Goal: Contribute content: Add original content to the website for others to see

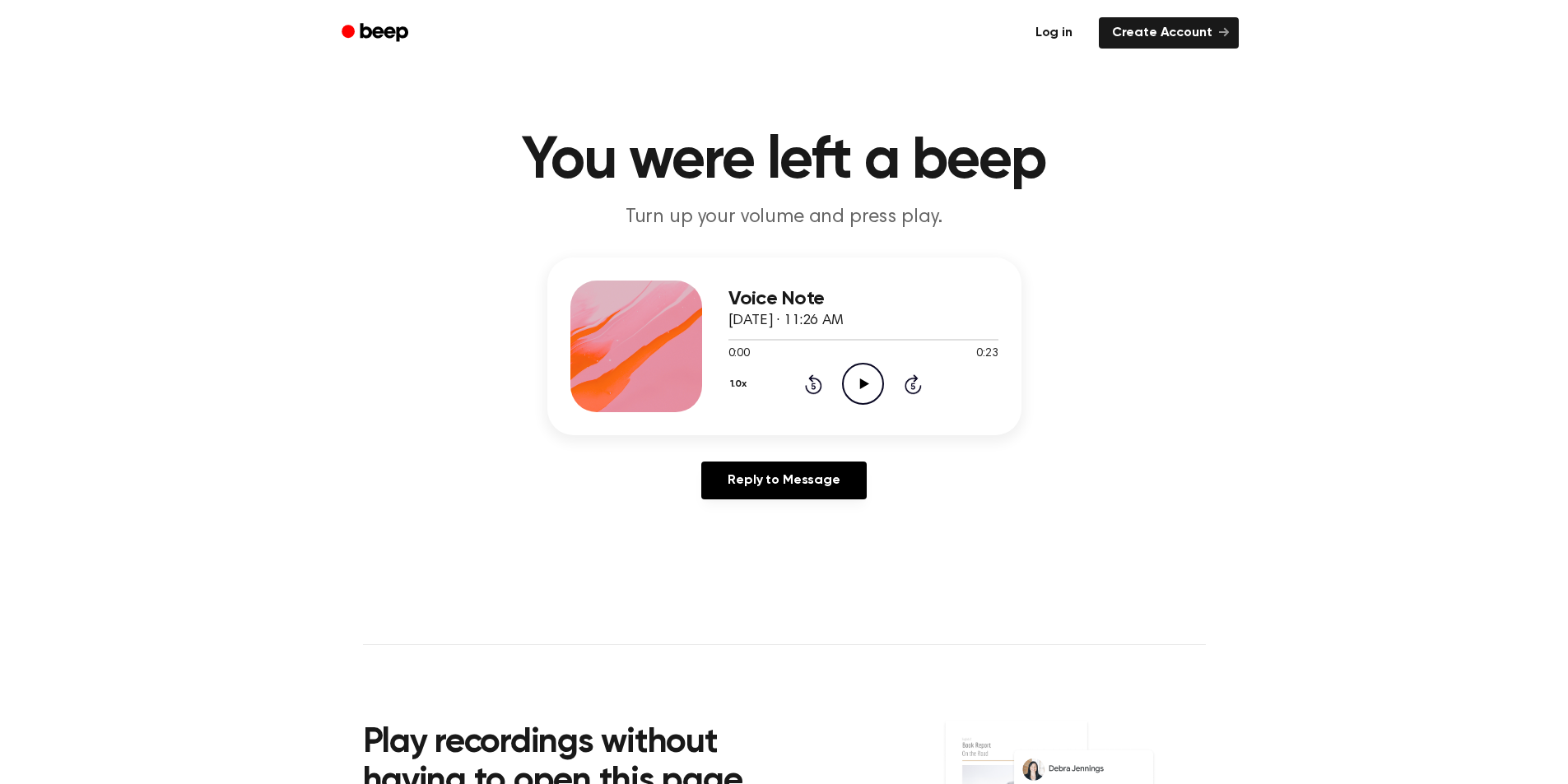
click at [1073, 27] on link "Log in" at bounding box center [1054, 32] width 70 height 38
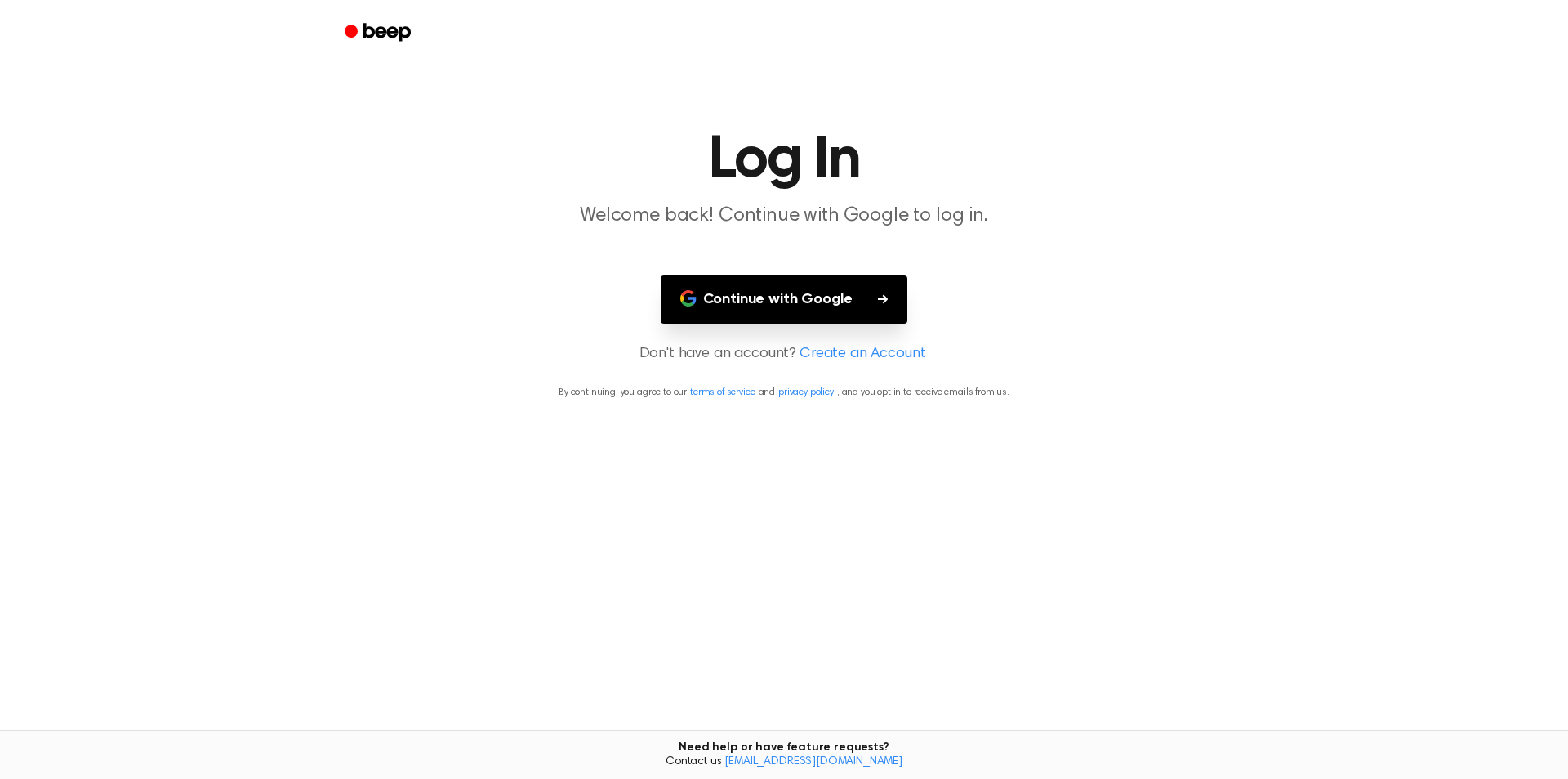
click at [858, 298] on button "Continue with Google" at bounding box center [784, 299] width 248 height 48
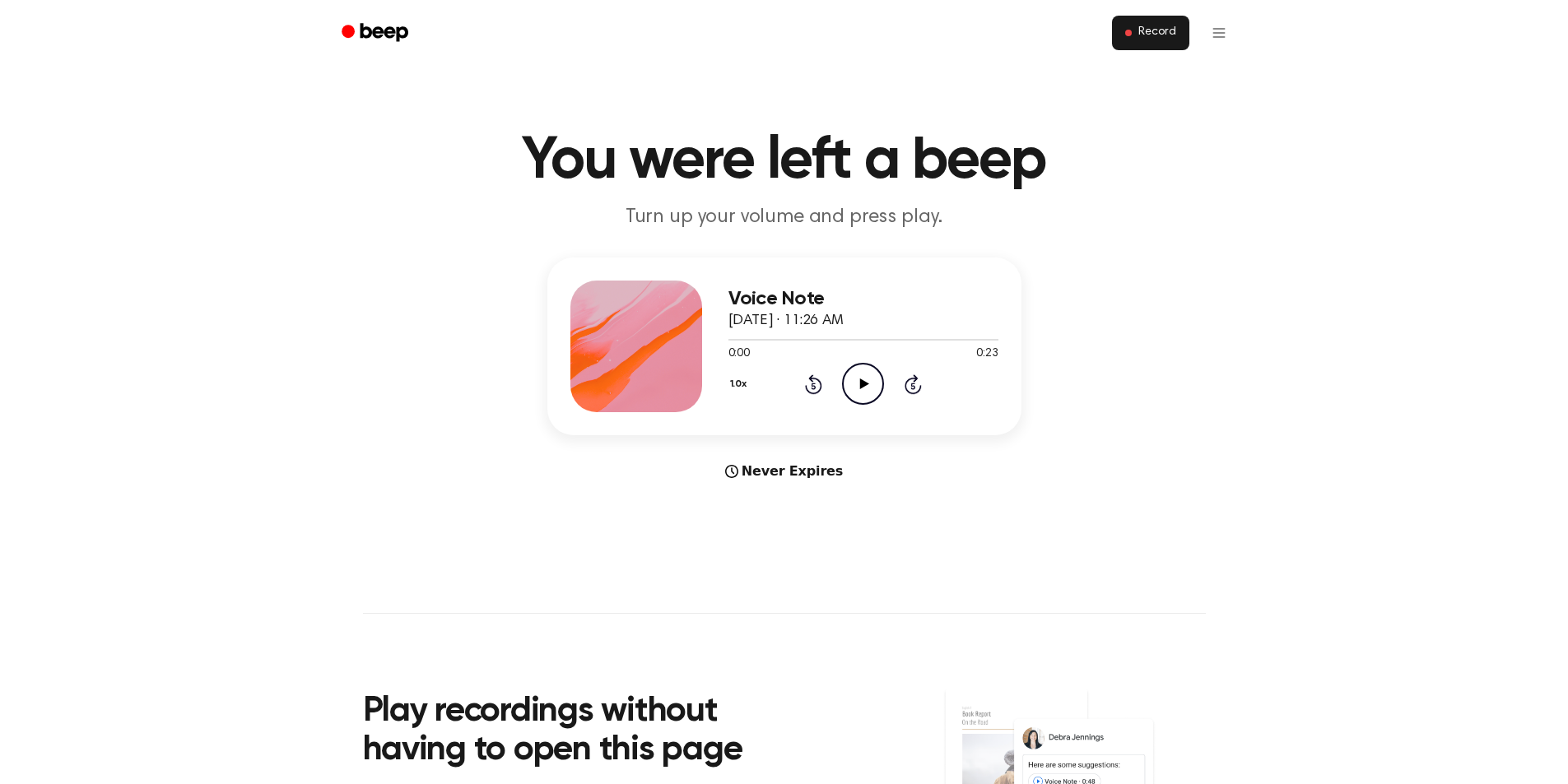
click at [1135, 28] on button "Record" at bounding box center [1150, 33] width 76 height 35
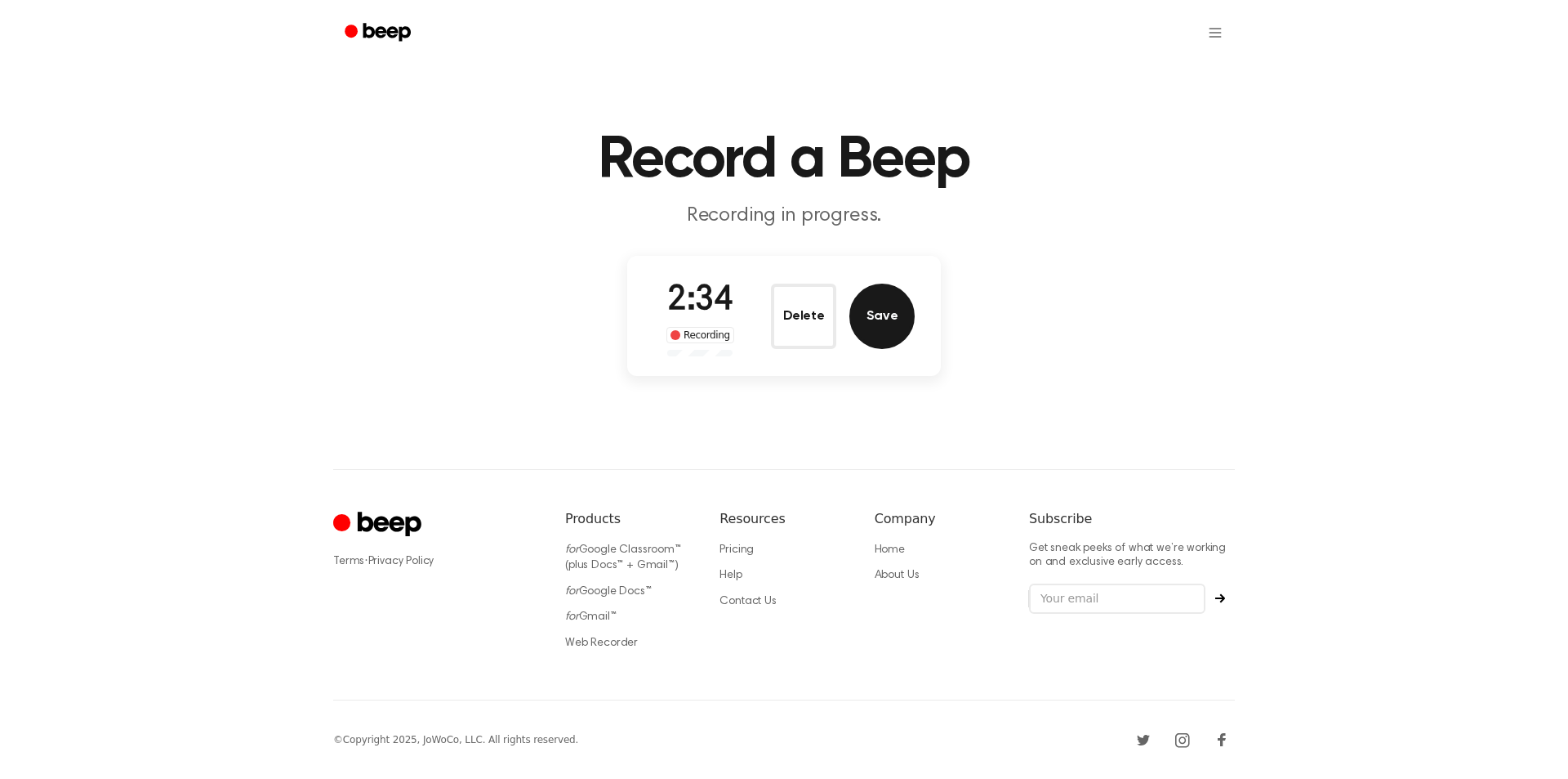
click at [866, 312] on button "Save" at bounding box center [883, 316] width 66 height 66
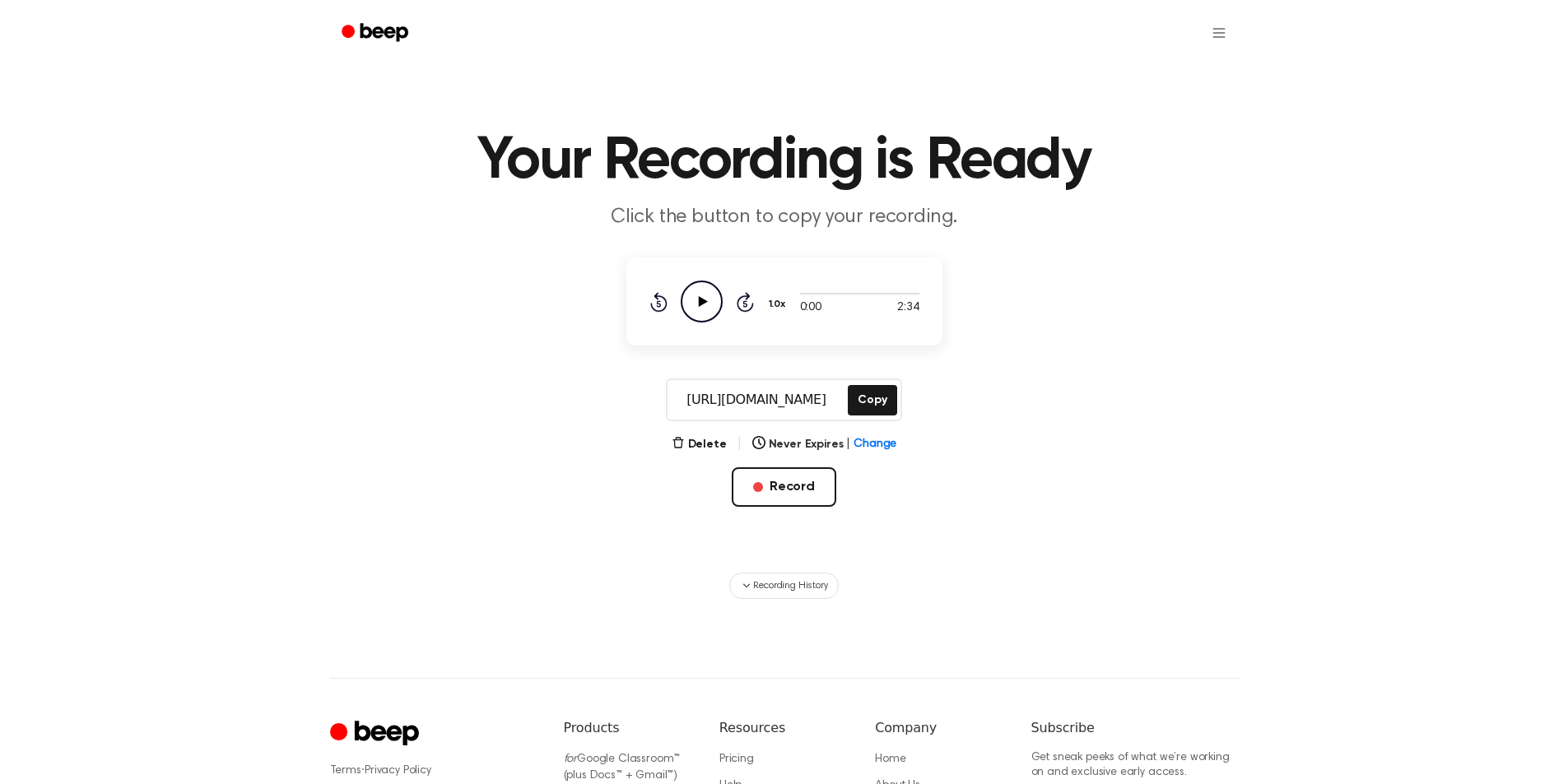
click at [815, 404] on input "[URL][DOMAIN_NAME]" at bounding box center [756, 399] width 177 height 40
click at [873, 402] on button "Copy" at bounding box center [872, 399] width 49 height 30
click at [784, 488] on button "Record" at bounding box center [784, 487] width 105 height 40
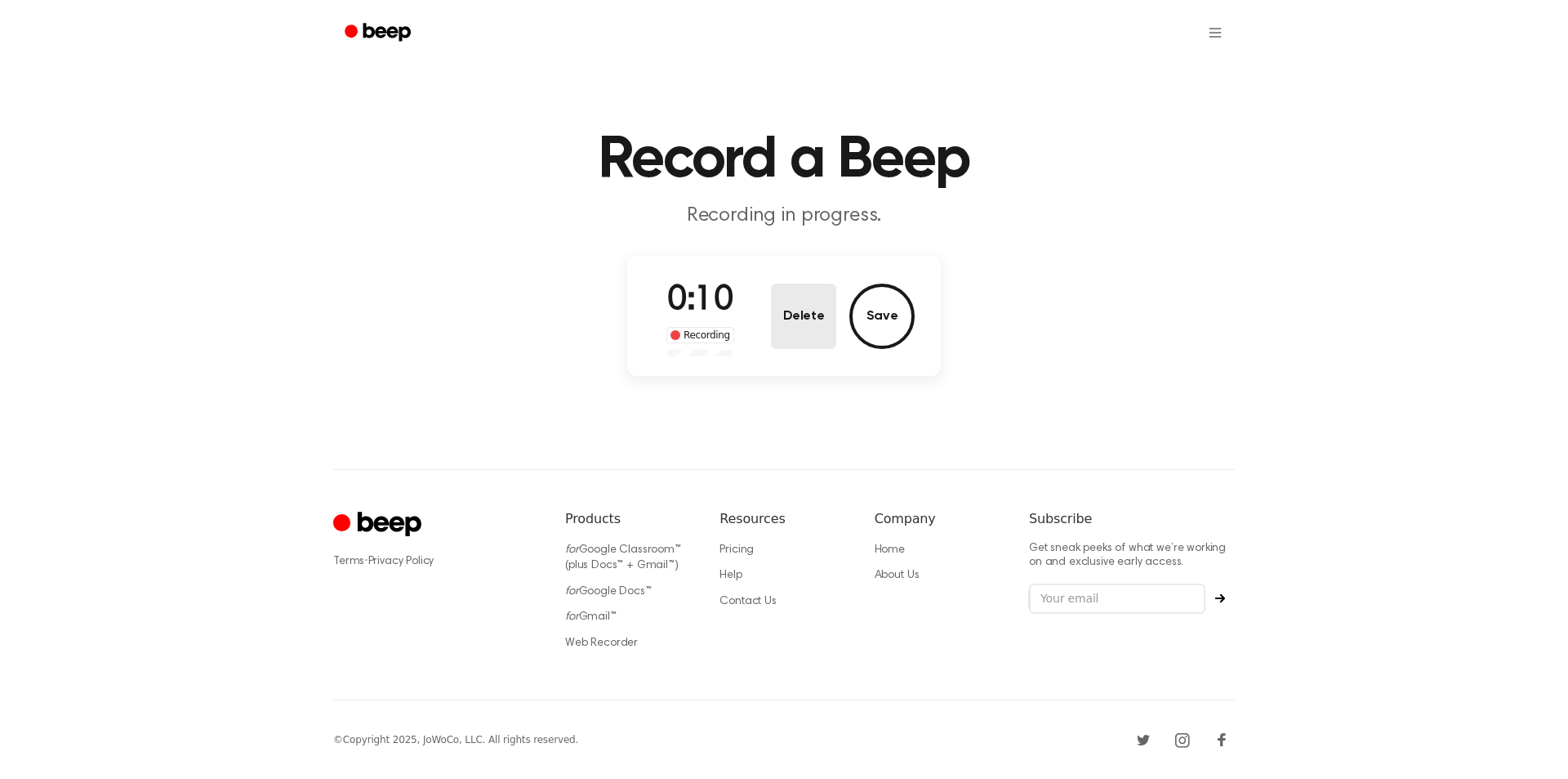
click at [807, 325] on button "Delete" at bounding box center [804, 316] width 66 height 66
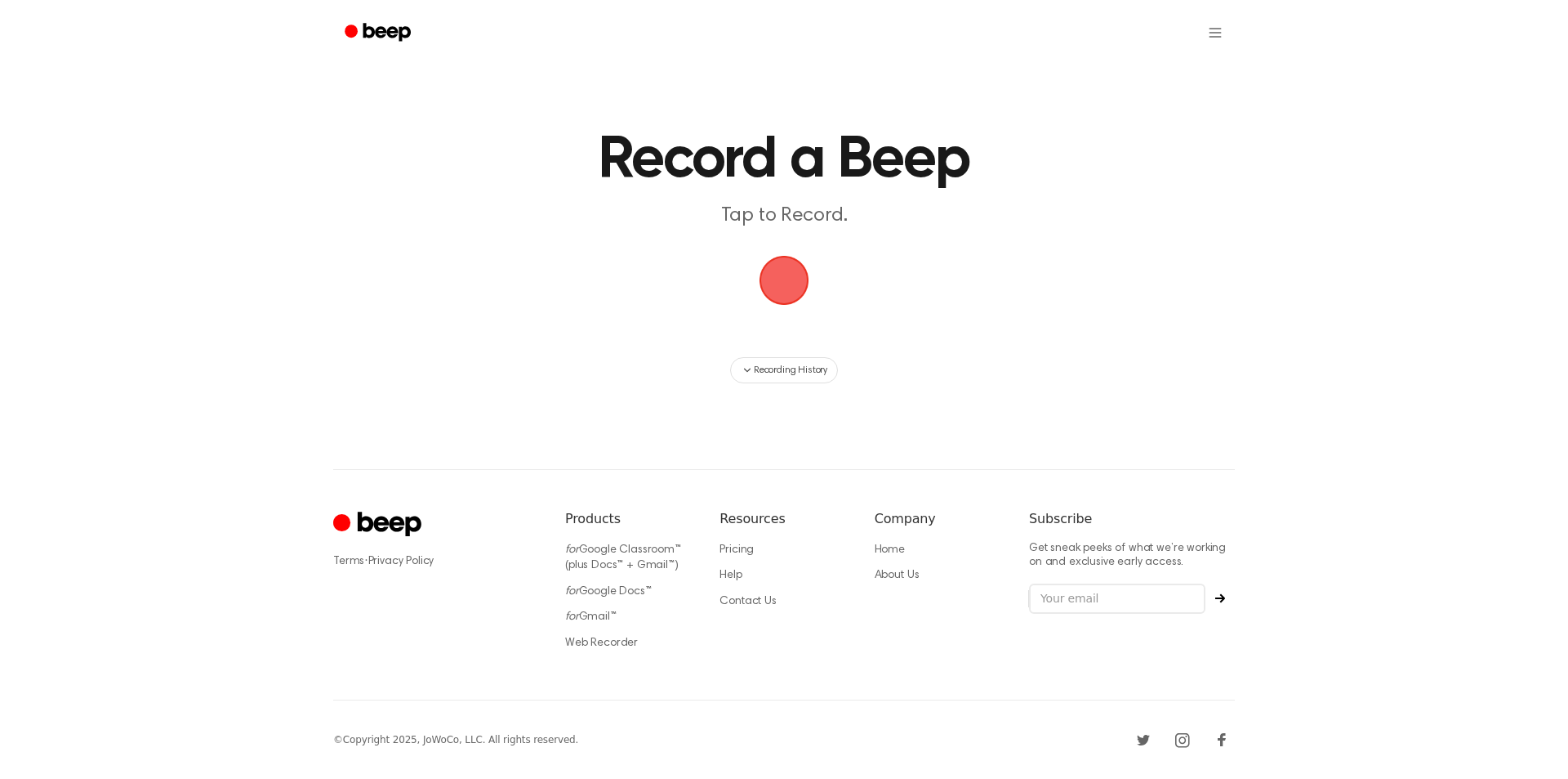
click at [784, 296] on span "button" at bounding box center [783, 280] width 90 height 91
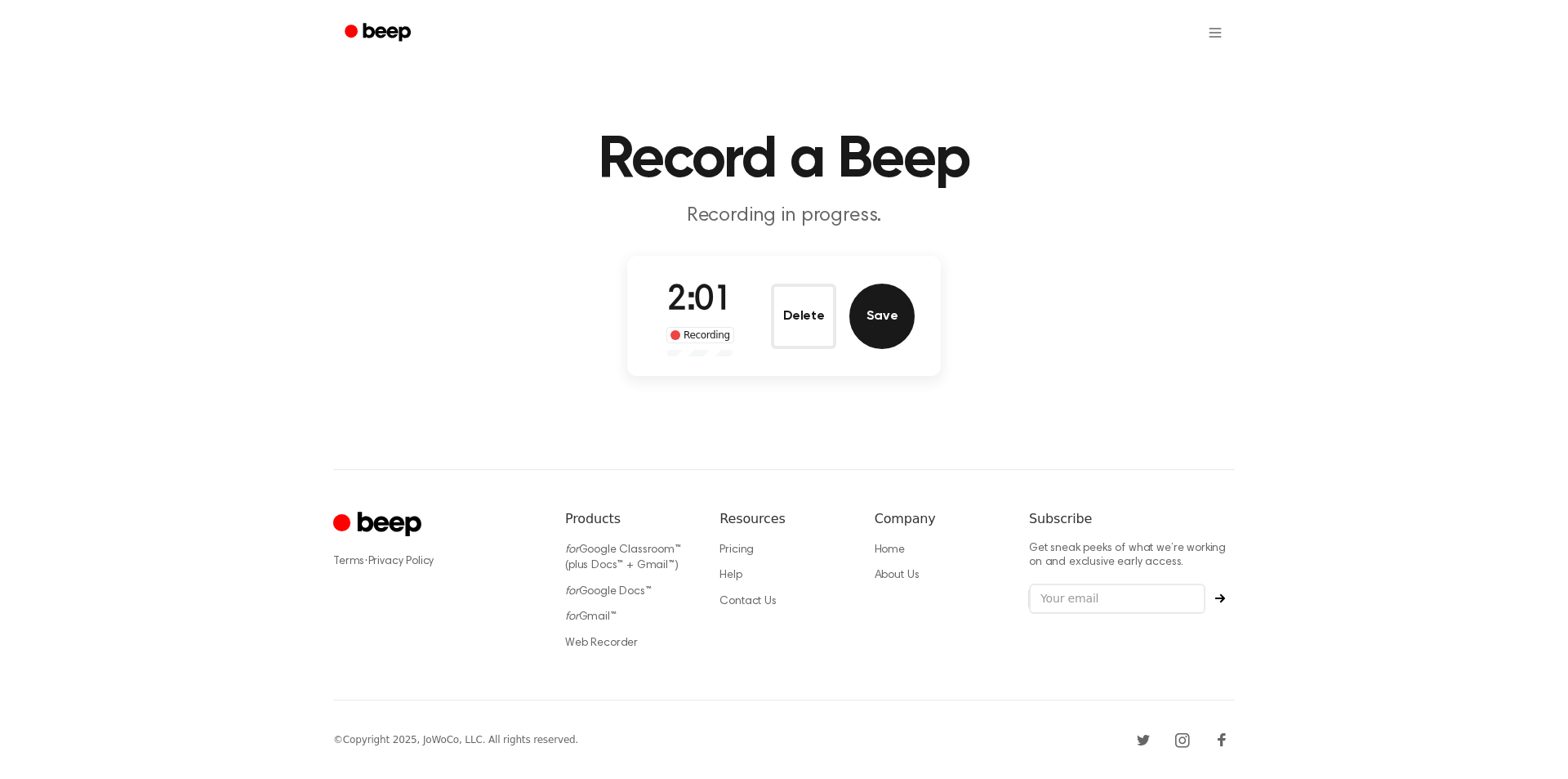
click at [881, 322] on button "Save" at bounding box center [883, 316] width 66 height 66
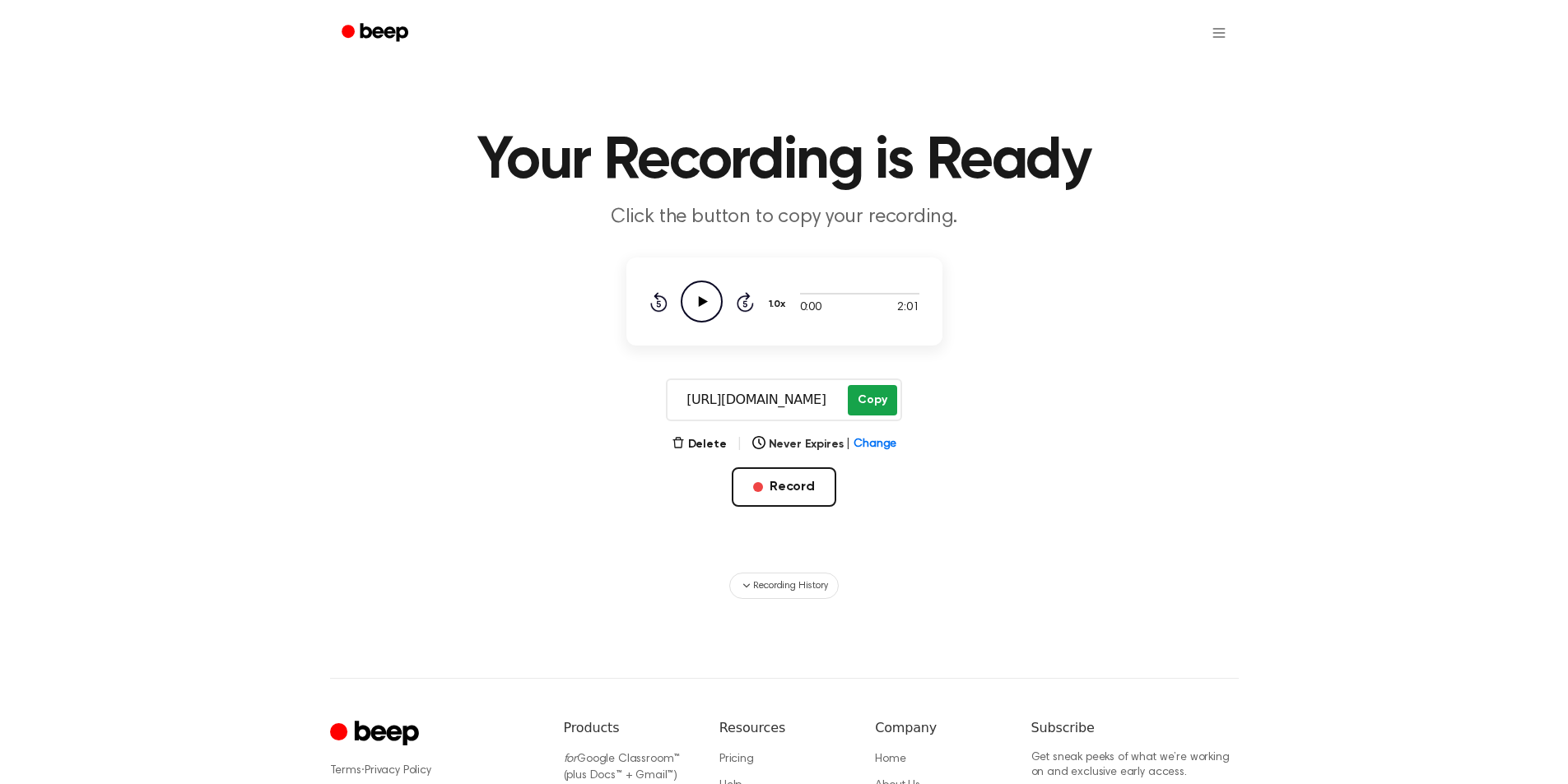
click at [870, 398] on button "Copy" at bounding box center [872, 399] width 49 height 30
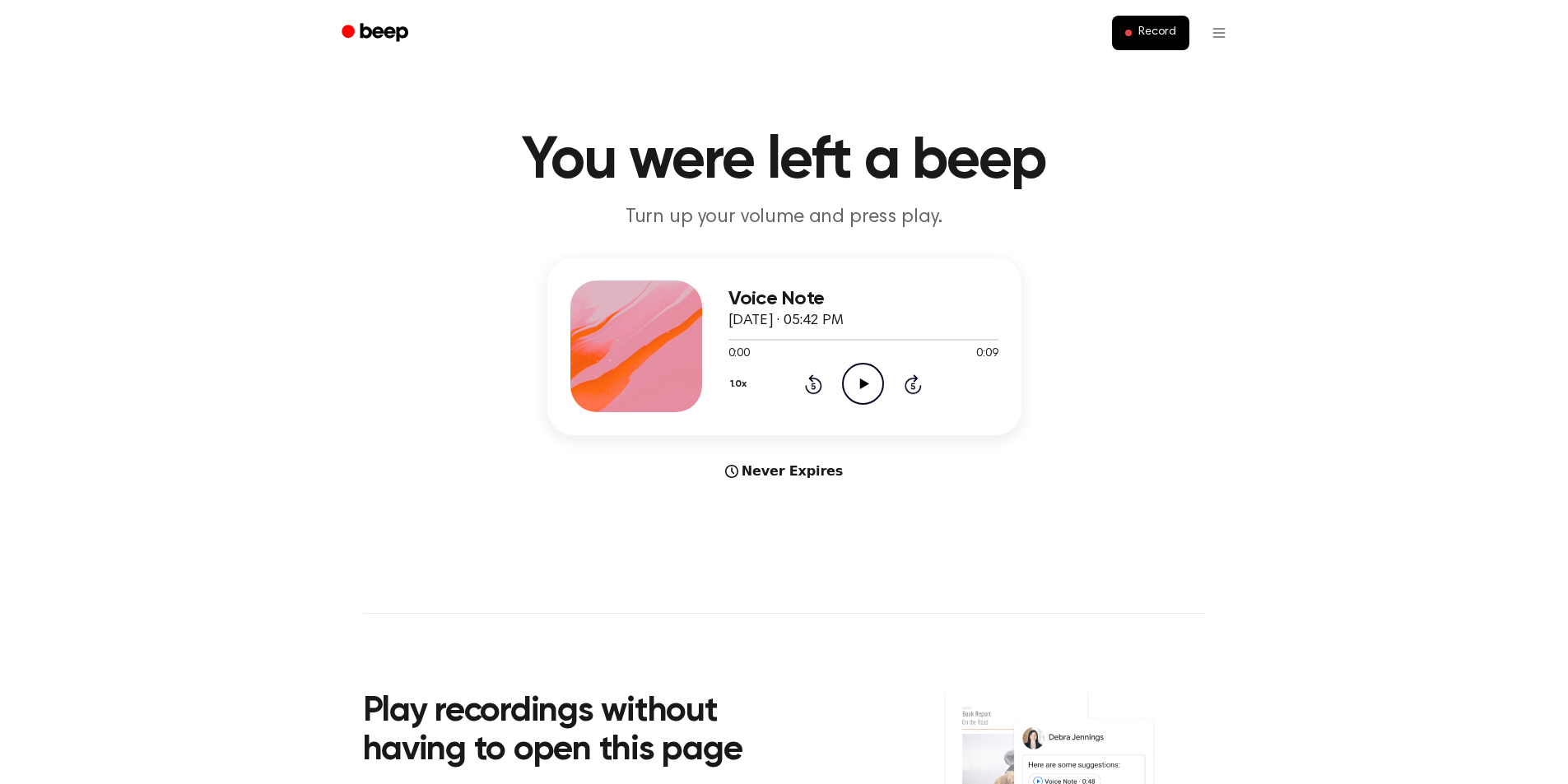
click at [861, 386] on icon at bounding box center [865, 384] width 9 height 11
click at [867, 395] on icon "Play Audio" at bounding box center [863, 384] width 42 height 42
click at [1139, 27] on button "Record" at bounding box center [1150, 33] width 76 height 35
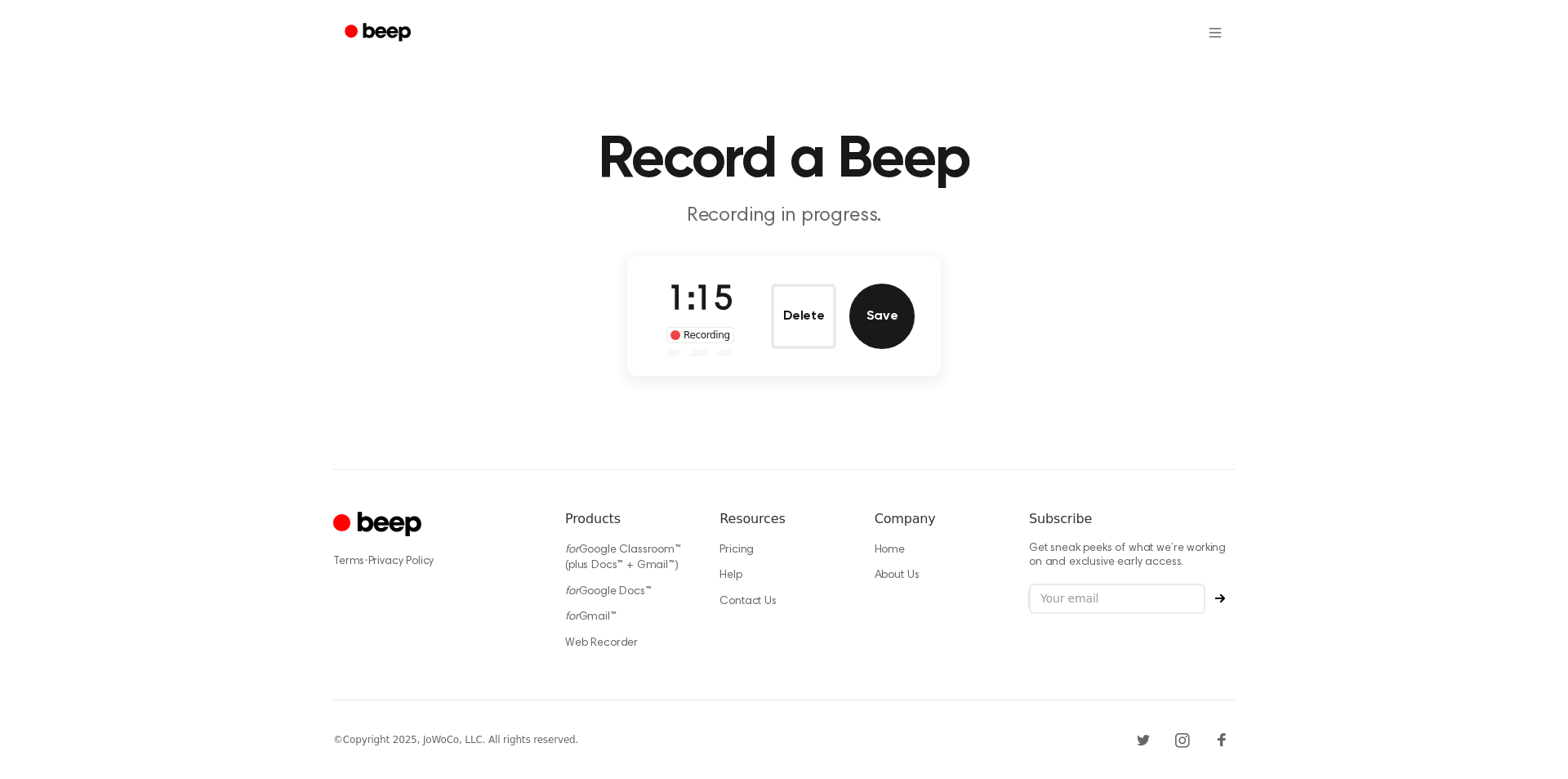
click at [895, 323] on button "Save" at bounding box center [883, 316] width 66 height 66
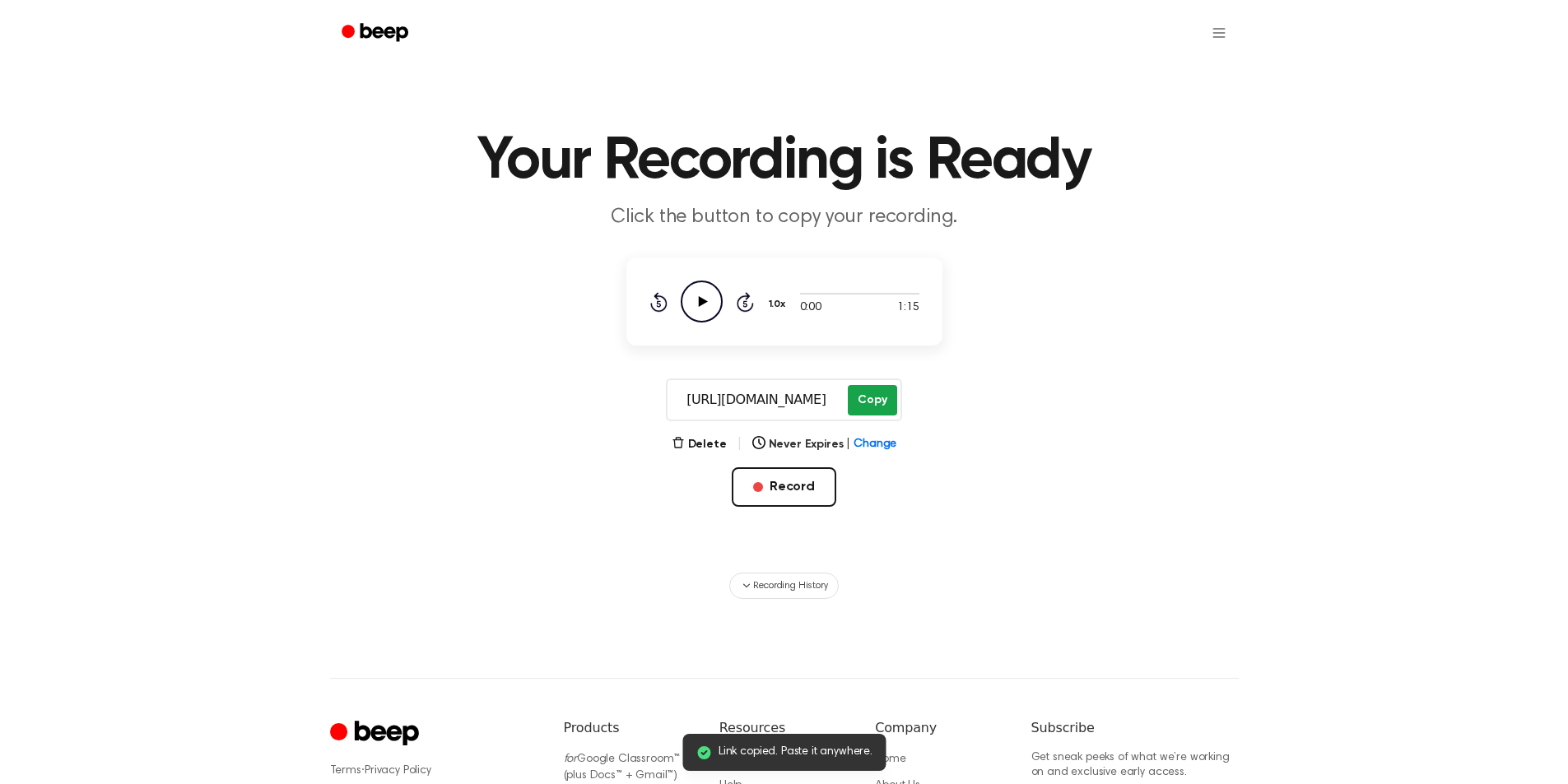
click at [867, 398] on button "Copy" at bounding box center [872, 399] width 49 height 30
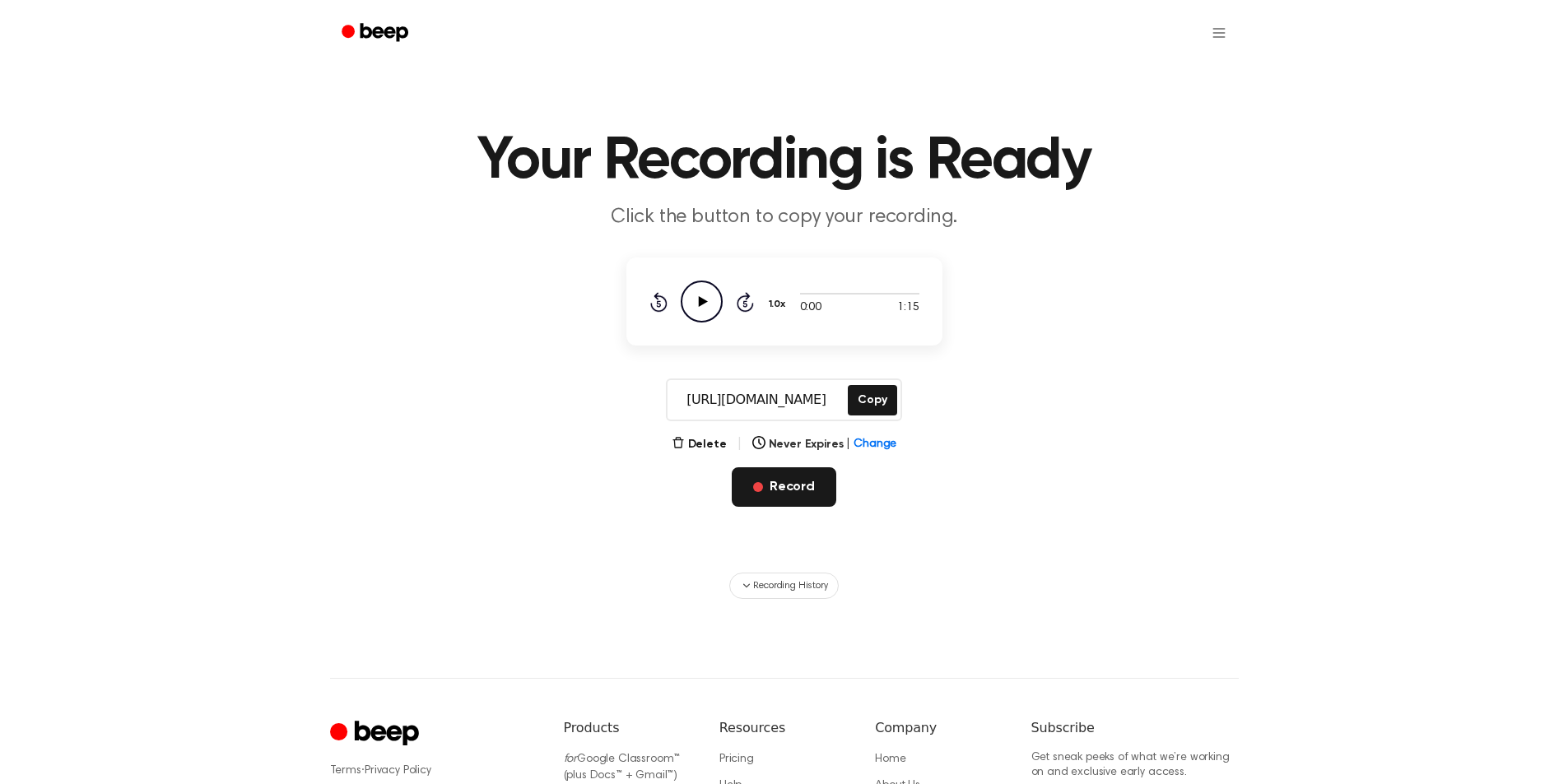
click at [763, 483] on span "button" at bounding box center [758, 487] width 10 height 10
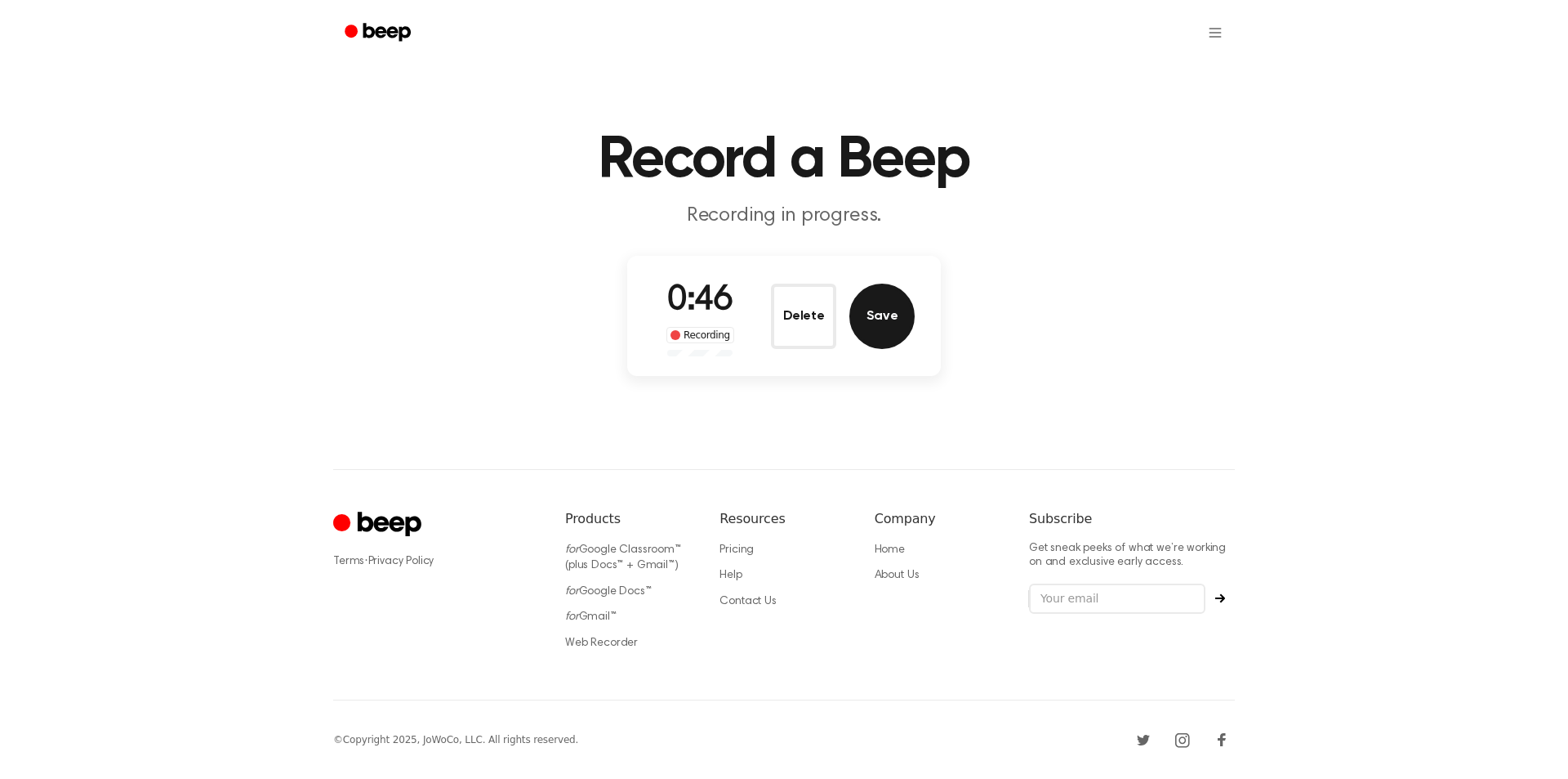
click at [885, 306] on button "Save" at bounding box center [883, 316] width 66 height 66
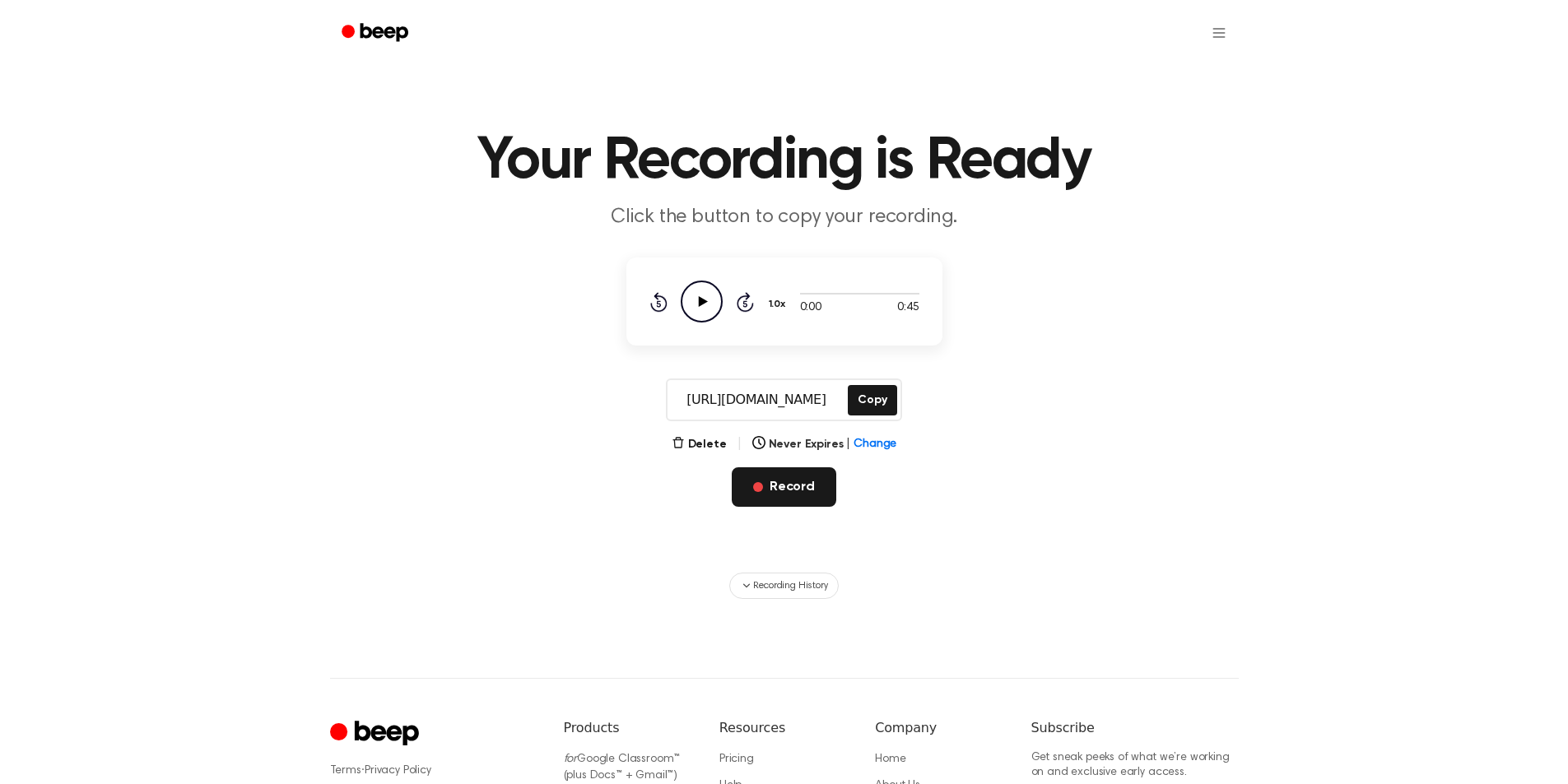
drag, startPoint x: 819, startPoint y: 491, endPoint x: 781, endPoint y: 483, distance: 38.8
click at [818, 491] on button "Record" at bounding box center [784, 487] width 105 height 40
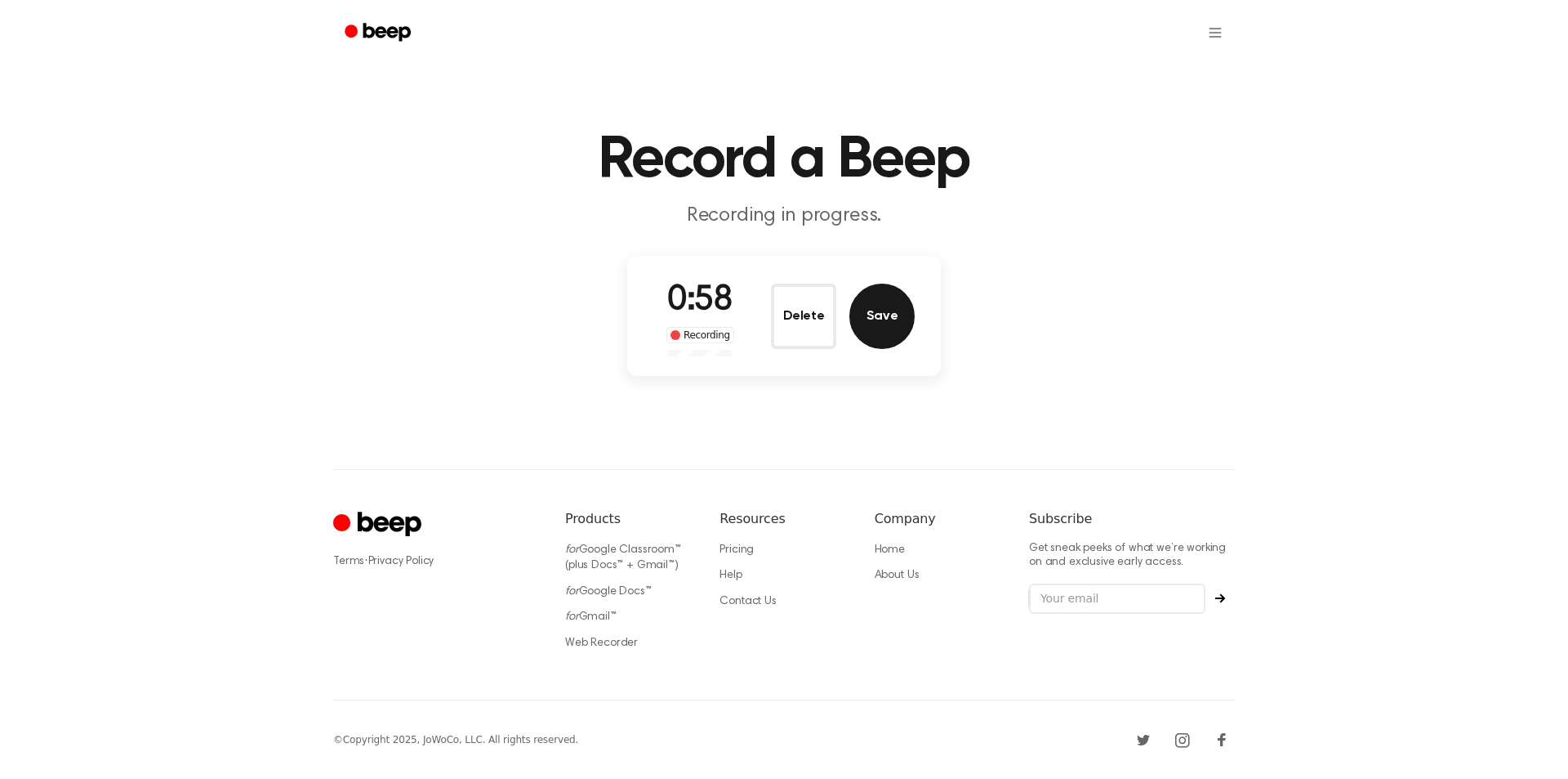
click at [876, 326] on button "Save" at bounding box center [883, 316] width 66 height 66
